Goal: Information Seeking & Learning: Learn about a topic

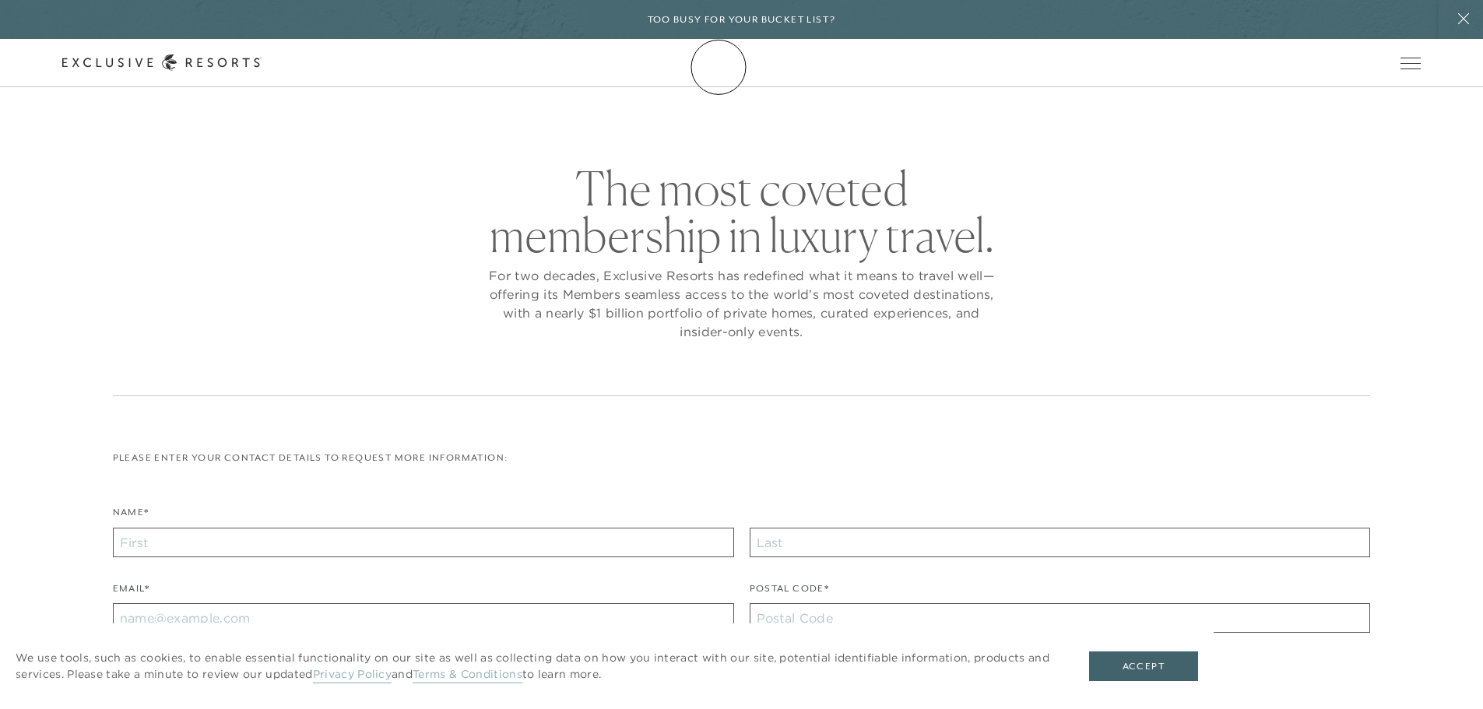
click at [262, 65] on icon at bounding box center [161, 63] width 199 height 16
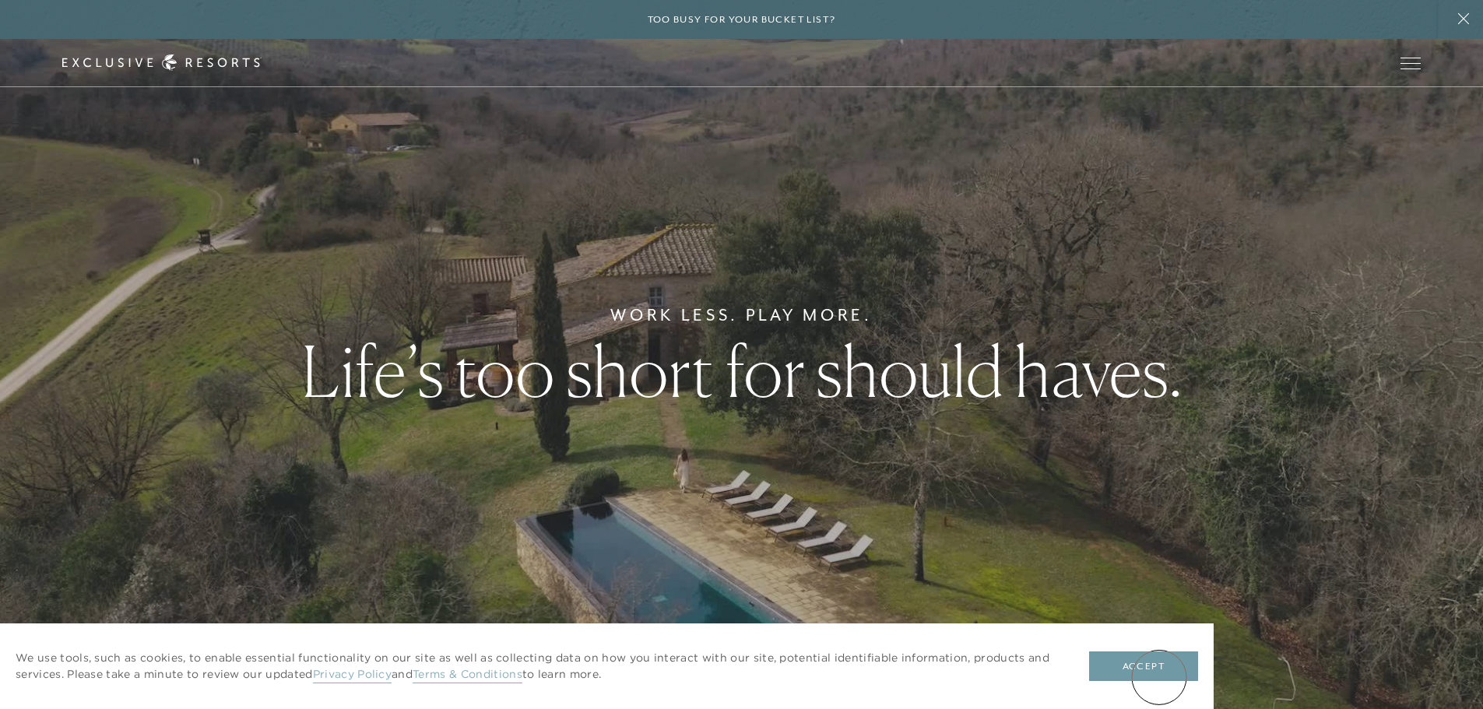
drag, startPoint x: 1159, startPoint y: 677, endPoint x: 1161, endPoint y: 667, distance: 11.0
click at [1159, 675] on button "Accept" at bounding box center [1143, 667] width 109 height 30
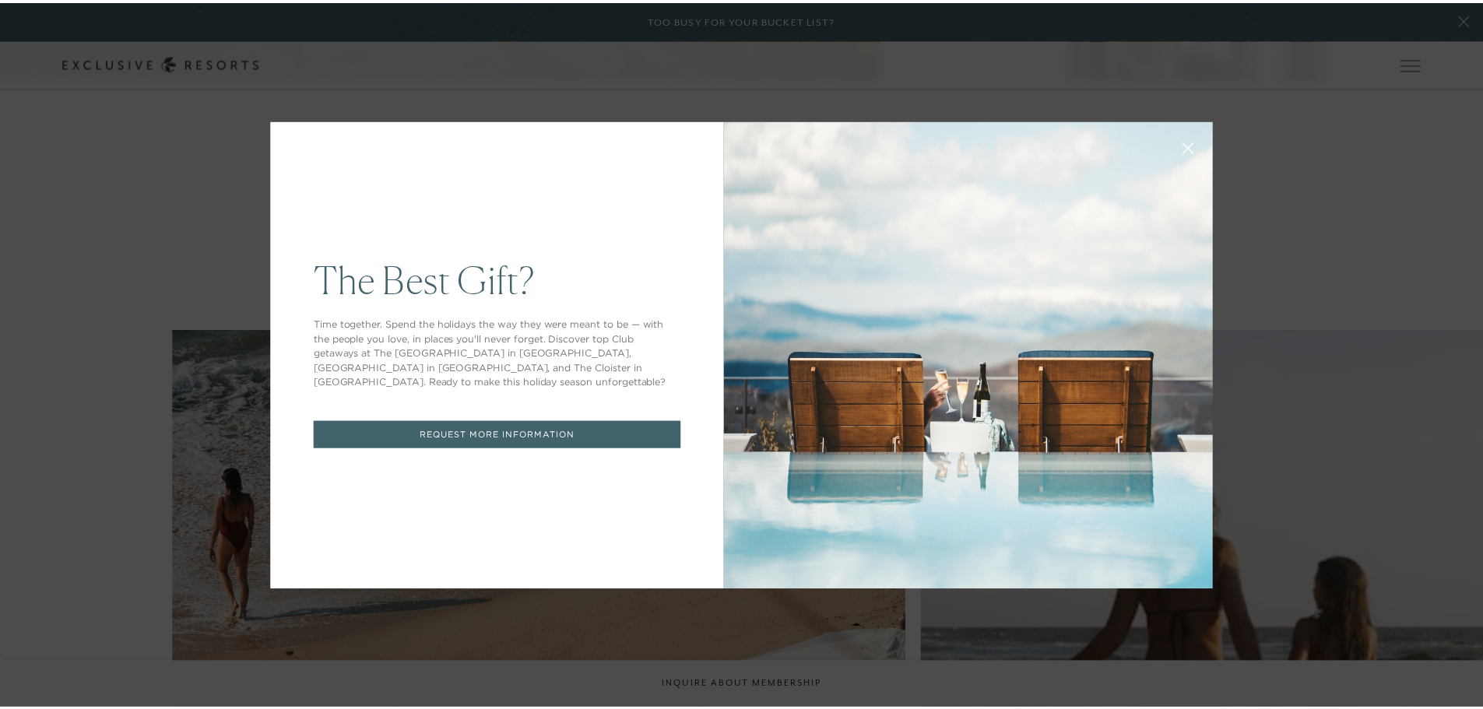
click at [1192, 151] on icon at bounding box center [1198, 148] width 12 height 12
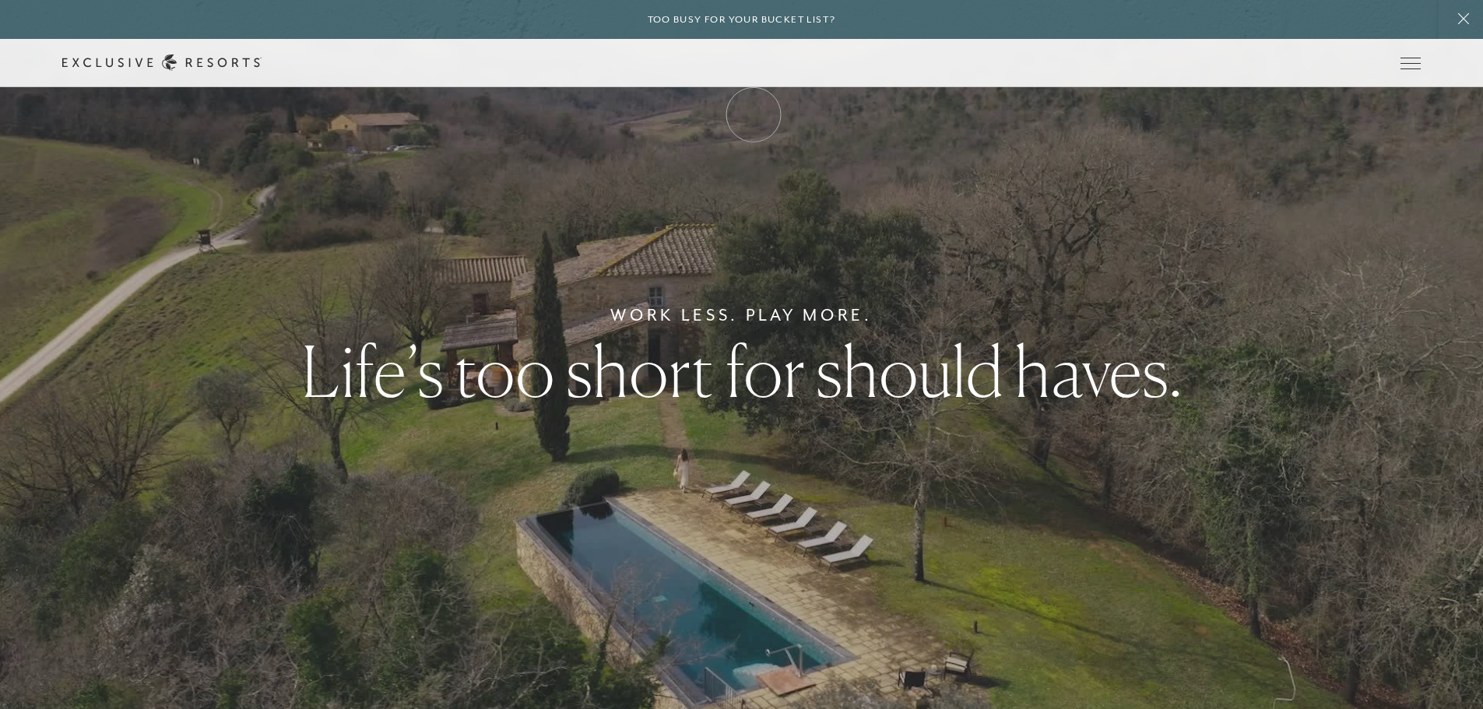
click at [0, 0] on link "Membership" at bounding box center [0, 0] width 0 height 0
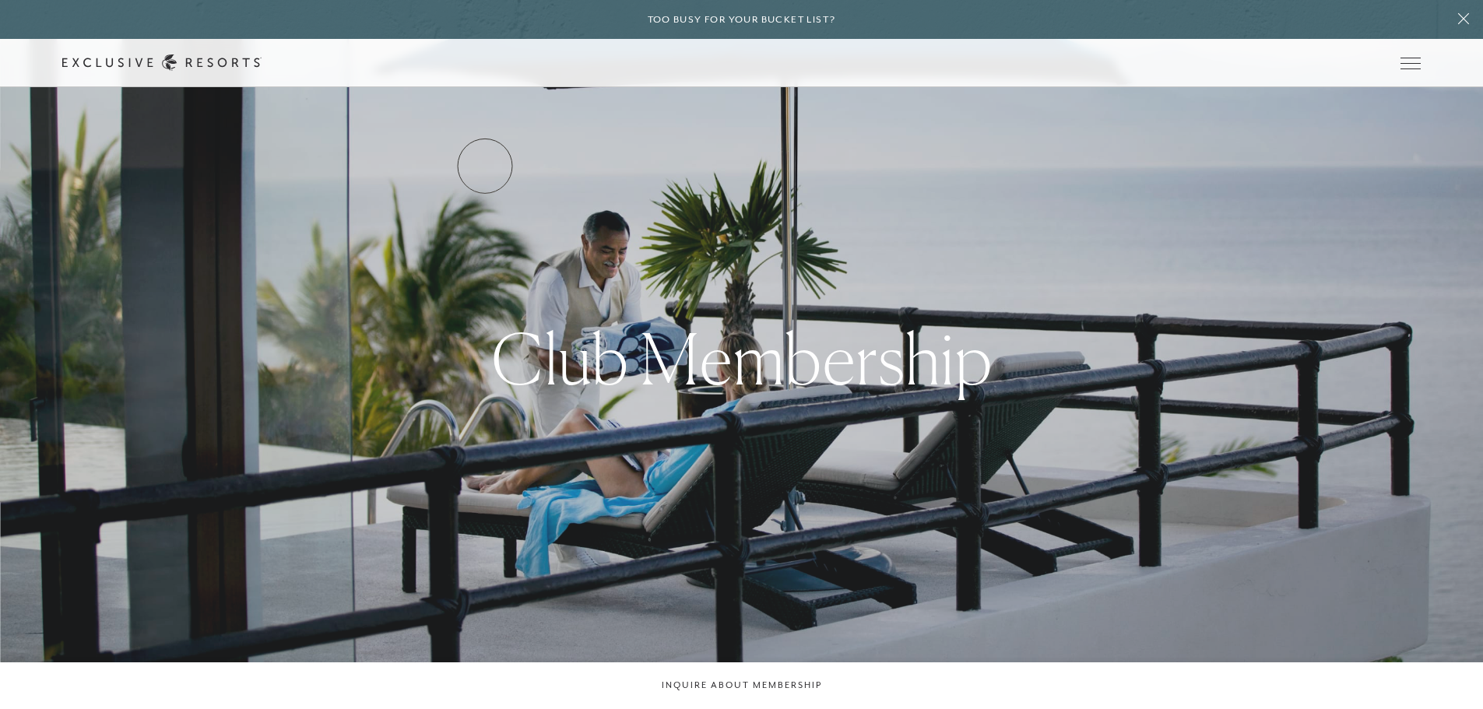
click at [0, 0] on link "Services & Standards" at bounding box center [0, 0] width 0 height 0
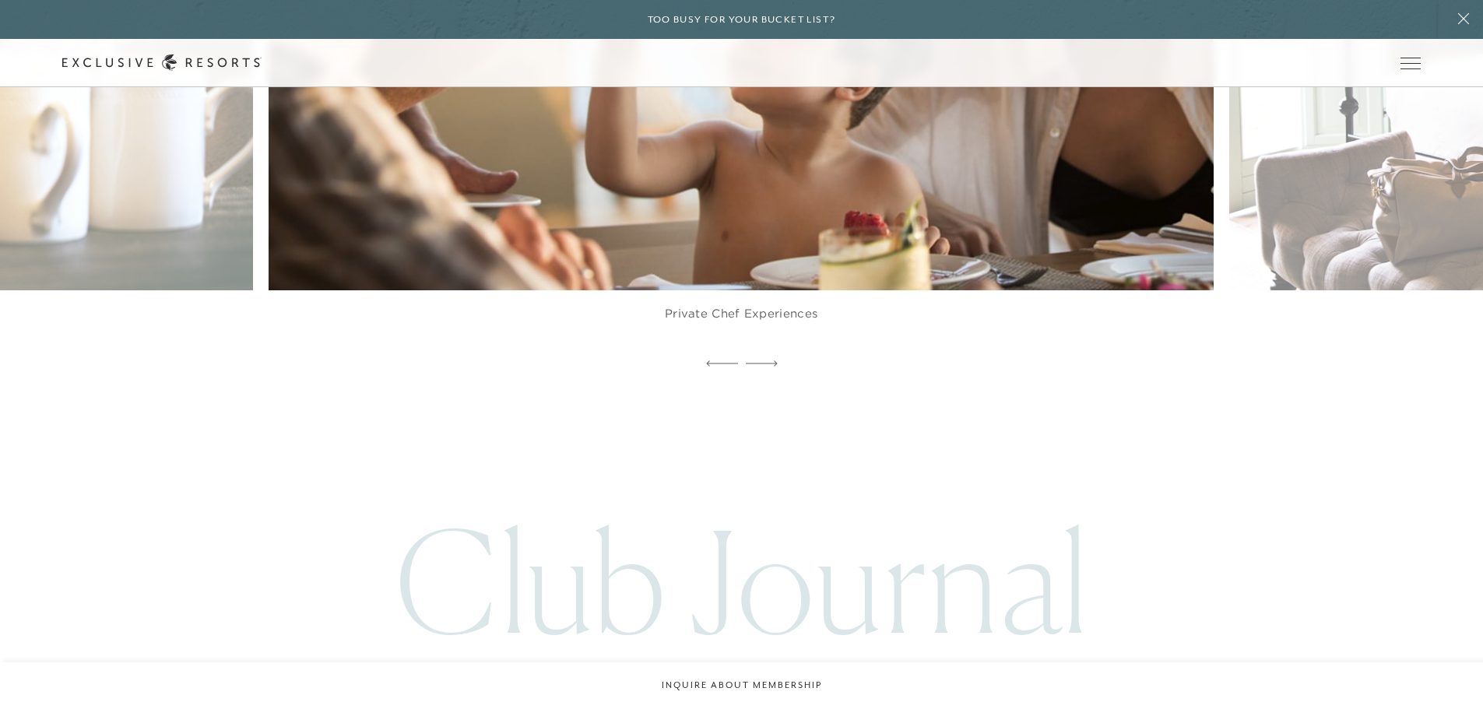
scroll to position [4594, 0]
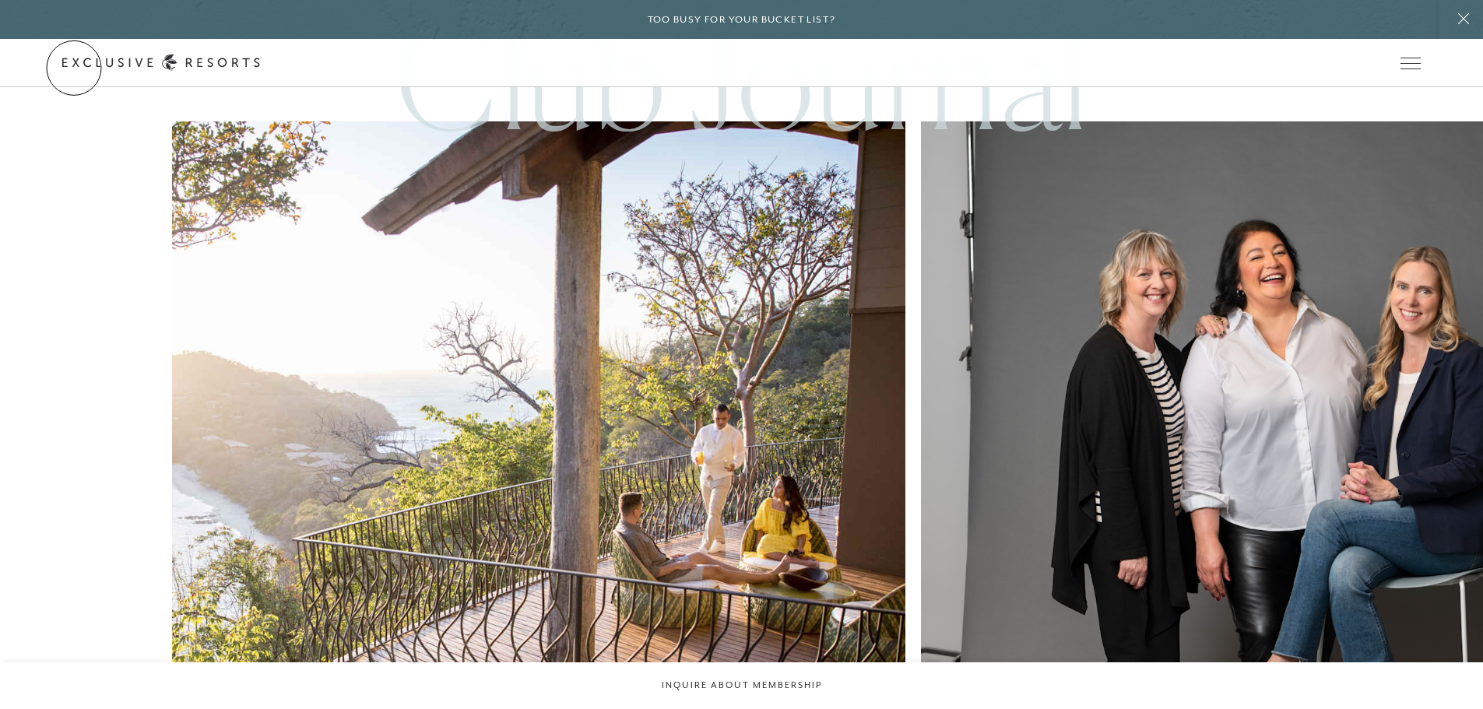
click at [0, 0] on icon at bounding box center [0, 0] width 0 height 0
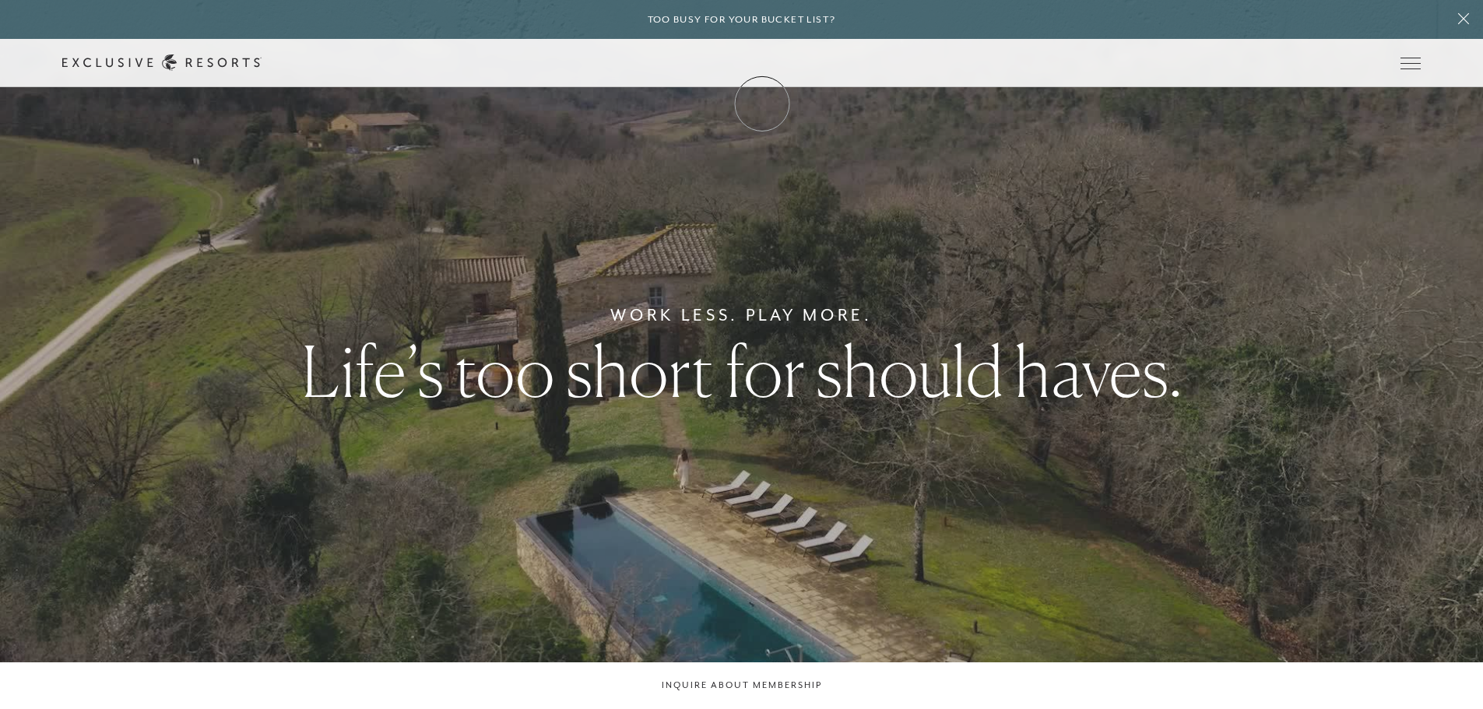
click at [0, 0] on link "Membership" at bounding box center [0, 0] width 0 height 0
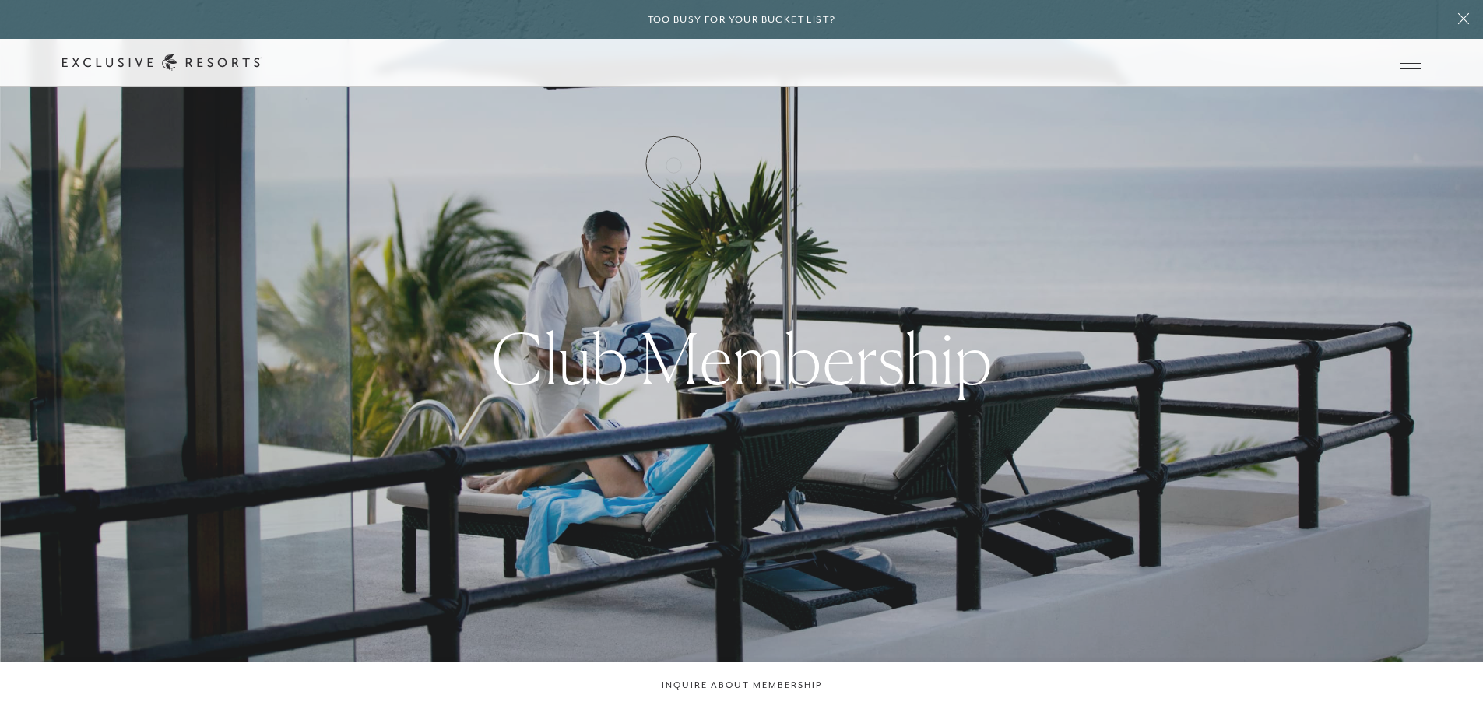
click at [0, 0] on link "How it works" at bounding box center [0, 0] width 0 height 0
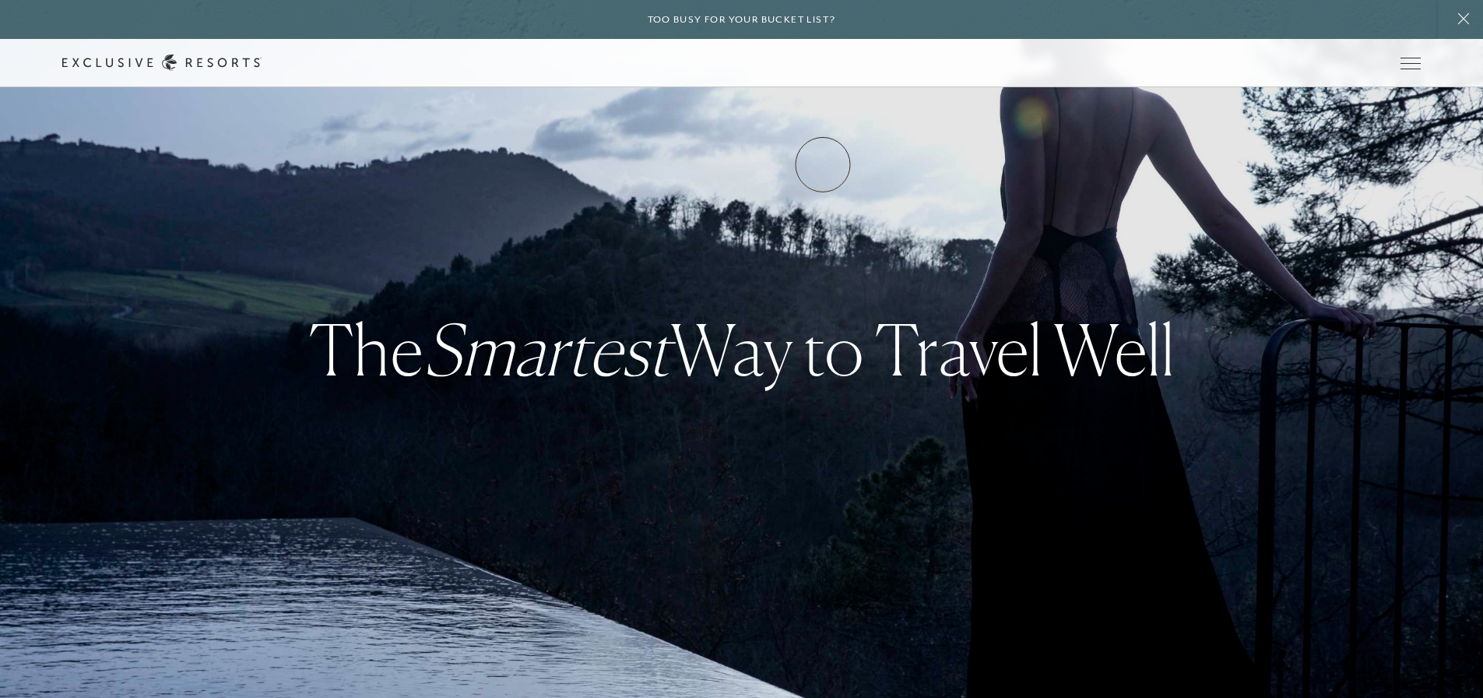
click at [0, 0] on link "VIP Benefits" at bounding box center [0, 0] width 0 height 0
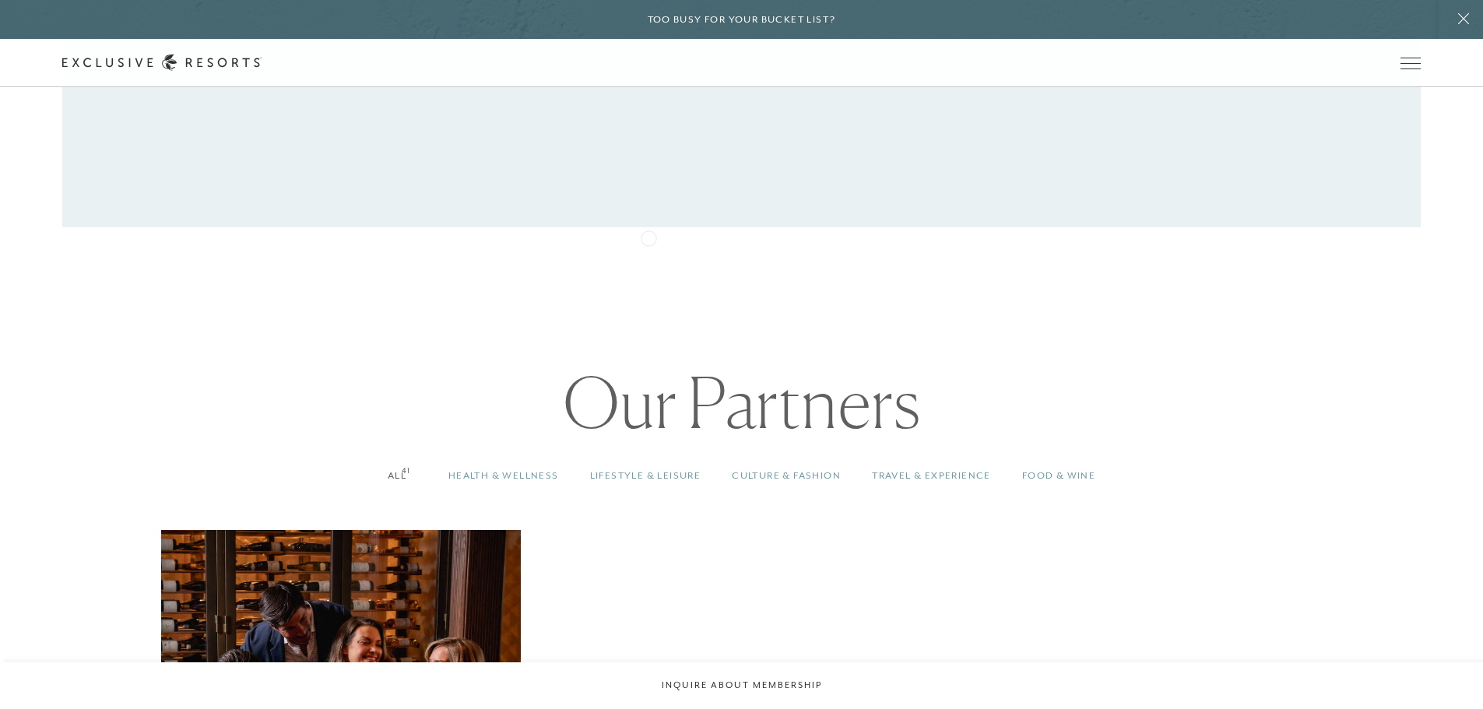
scroll to position [1479, 0]
